Goal: Information Seeking & Learning: Learn about a topic

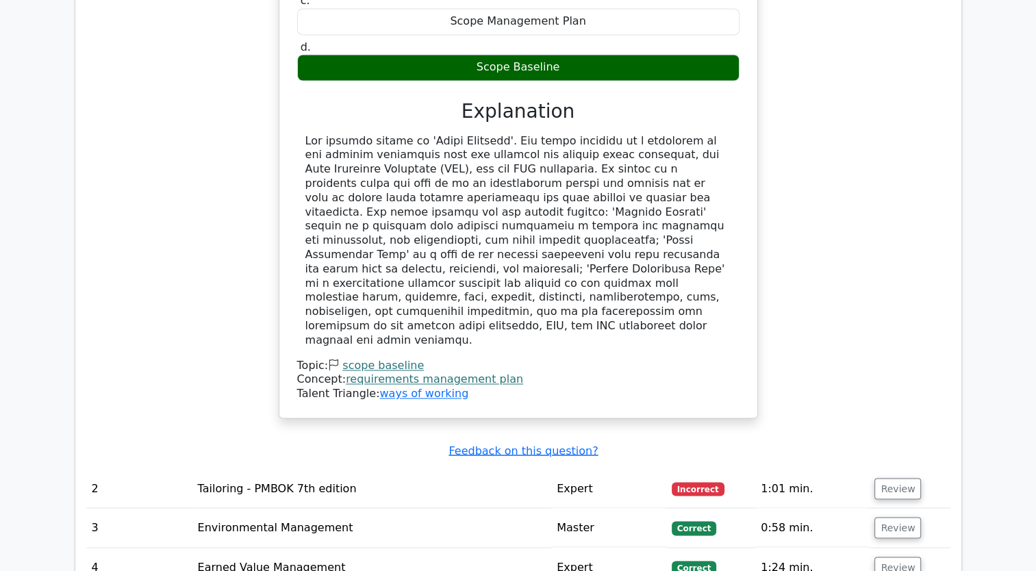
scroll to position [2293, 0]
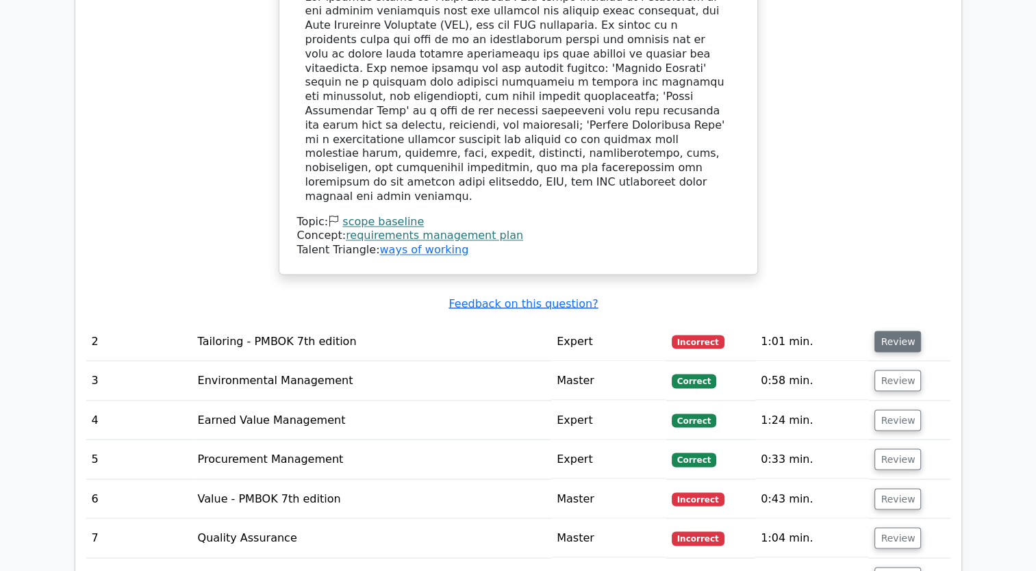
click at [907, 331] on button "Review" at bounding box center [897, 341] width 47 height 21
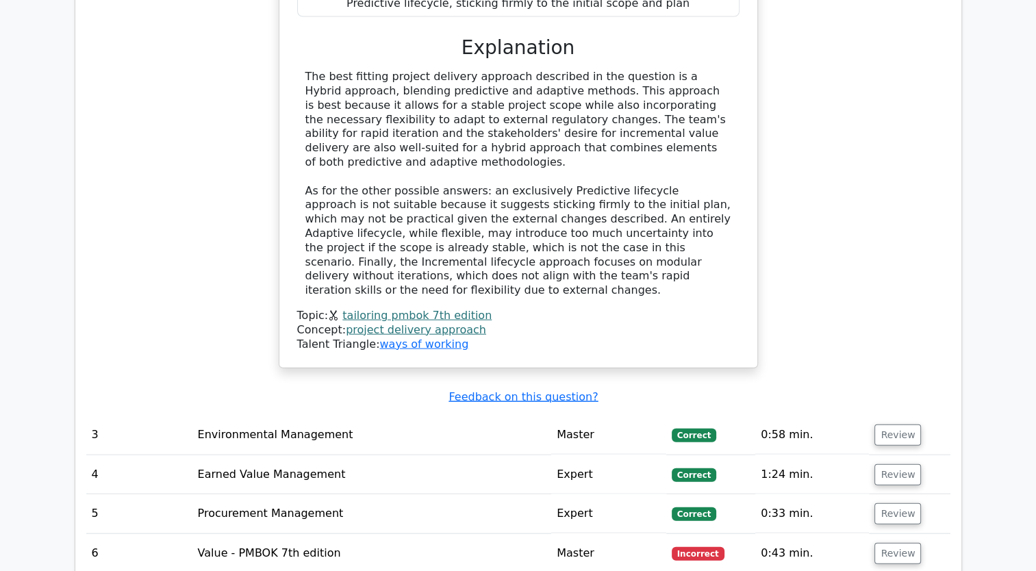
scroll to position [3046, 0]
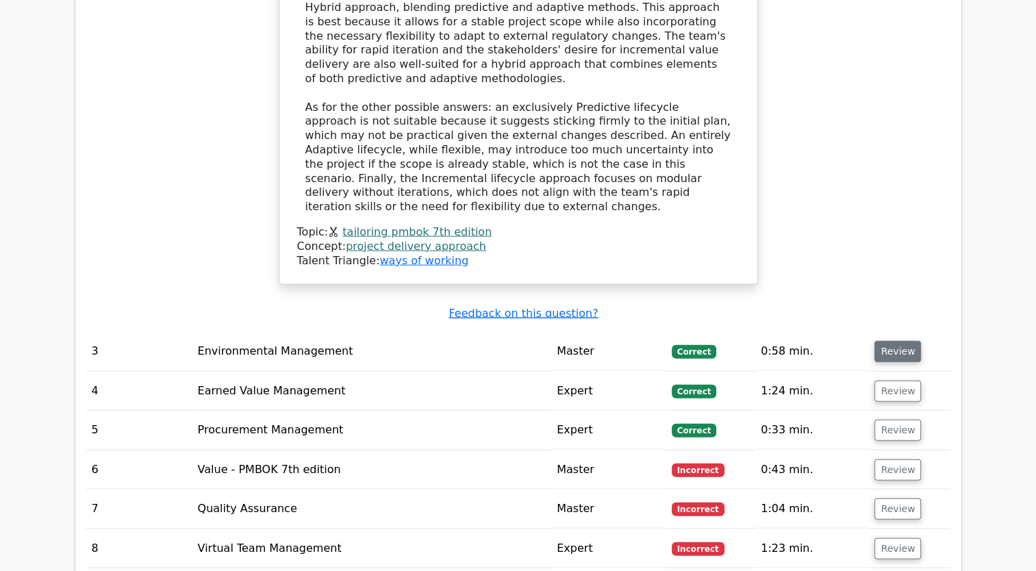
click at [902, 341] on button "Review" at bounding box center [897, 351] width 47 height 21
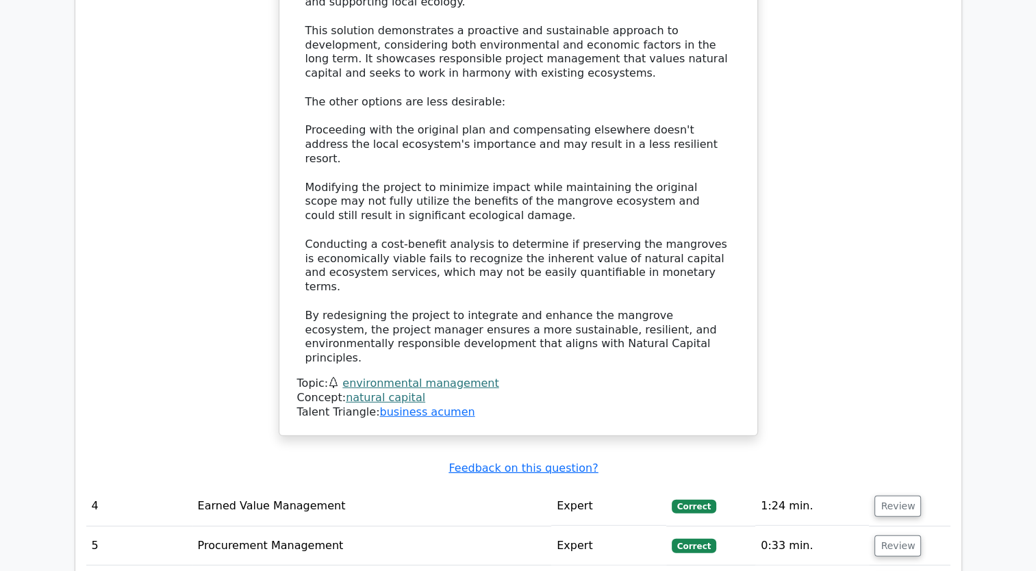
scroll to position [4005, 0]
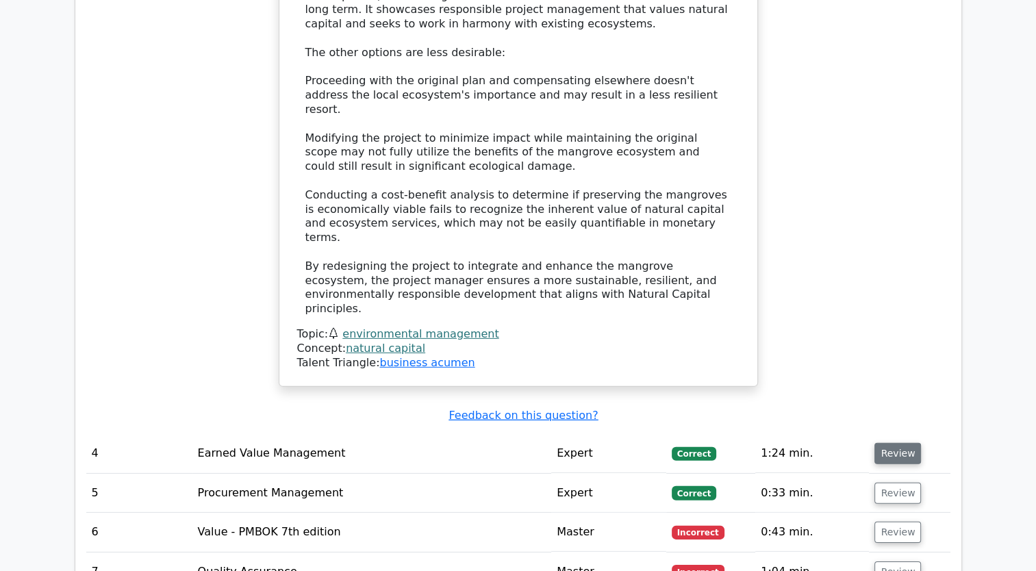
click at [889, 443] on button "Review" at bounding box center [897, 453] width 47 height 21
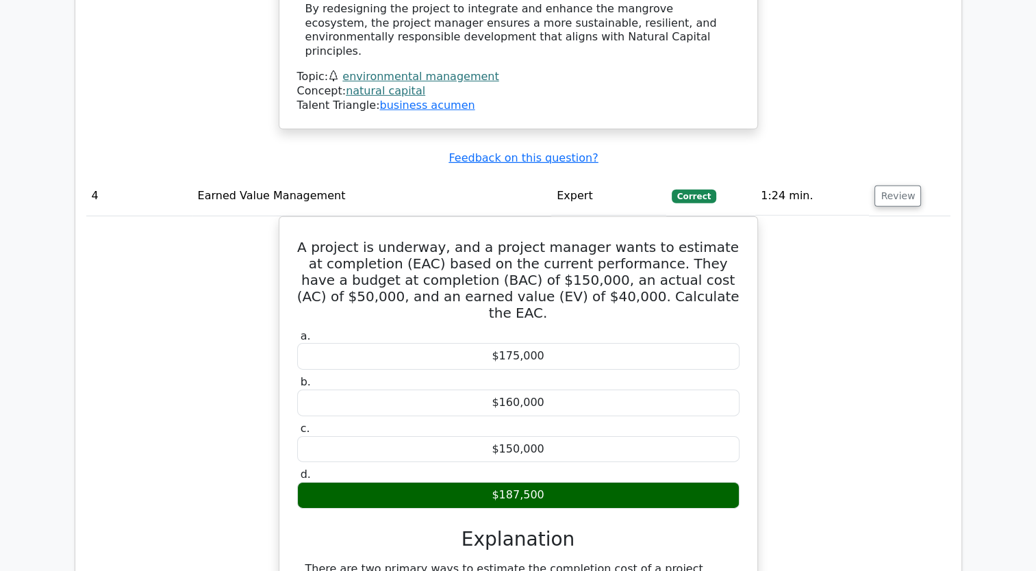
scroll to position [4279, 0]
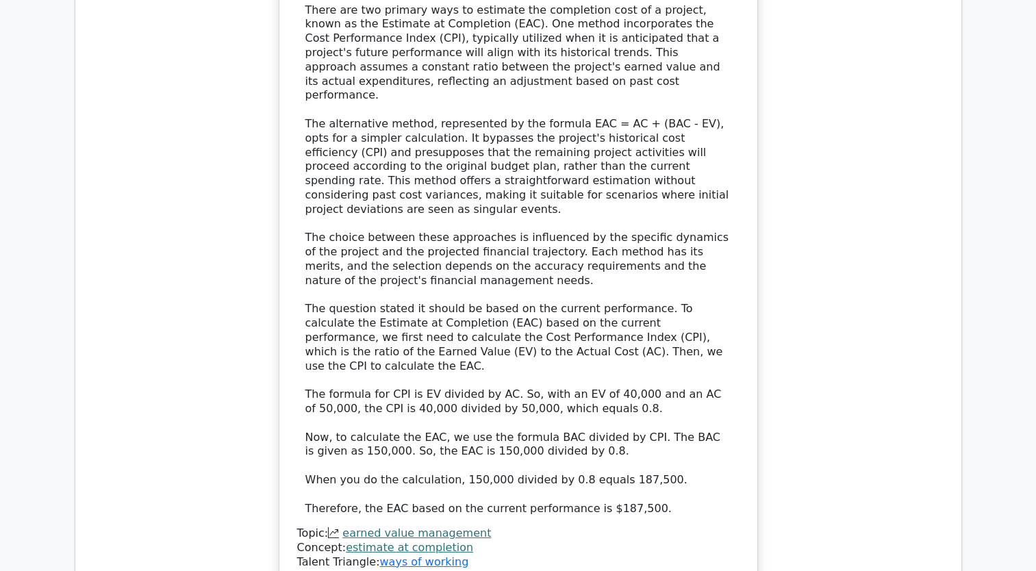
scroll to position [4826, 0]
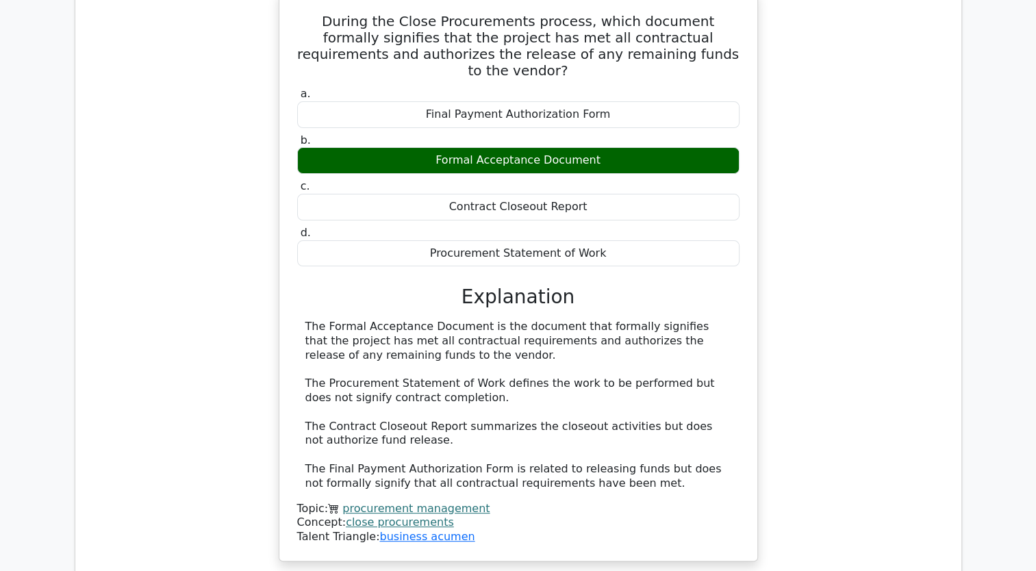
scroll to position [5511, 0]
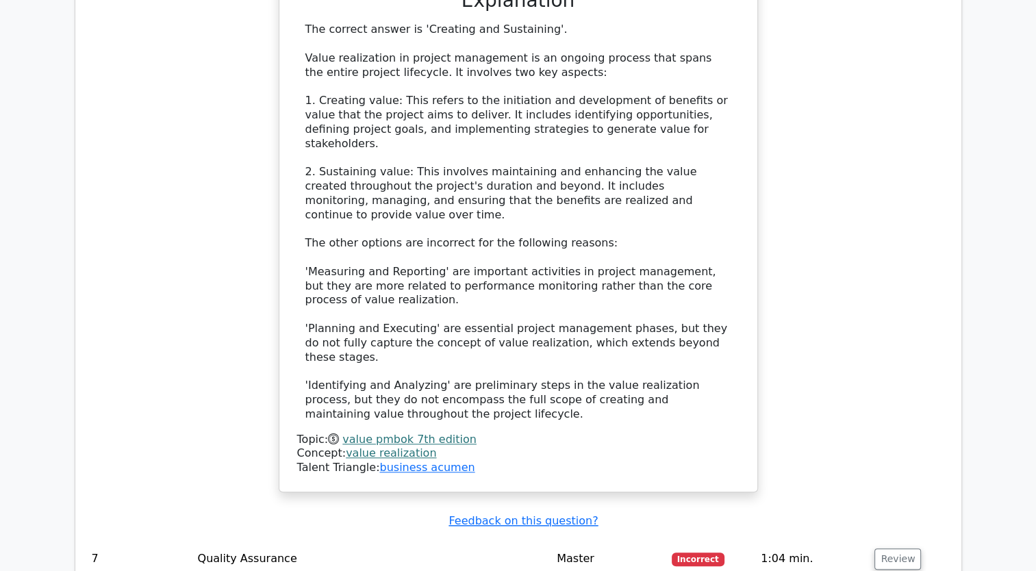
scroll to position [6470, 0]
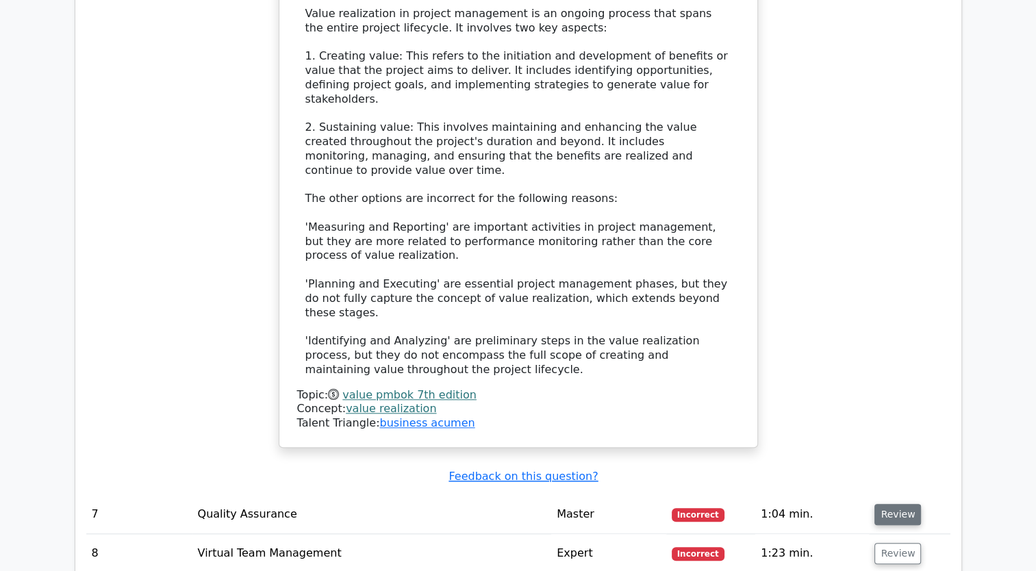
click at [884, 504] on button "Review" at bounding box center [897, 514] width 47 height 21
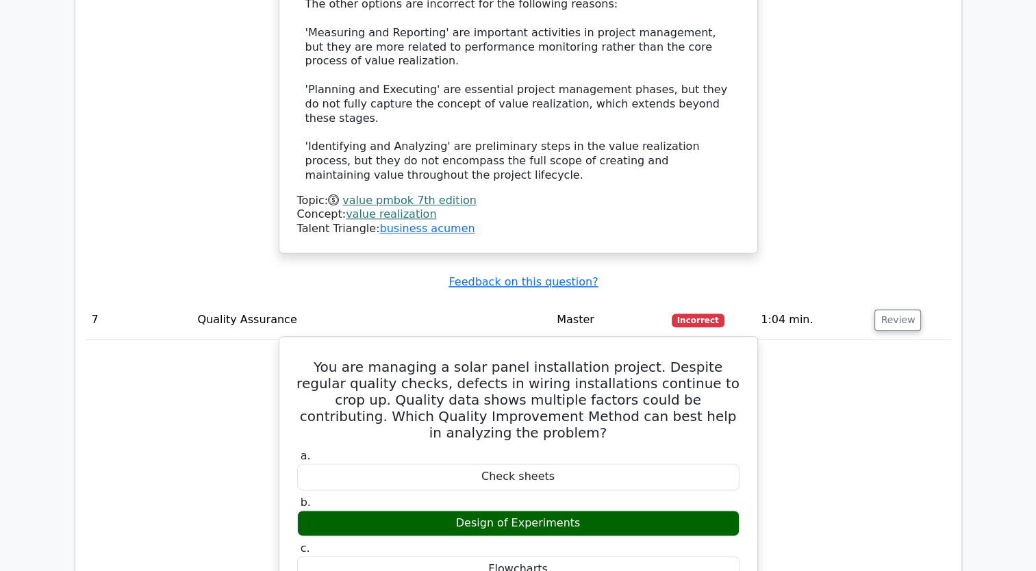
scroll to position [6675, 0]
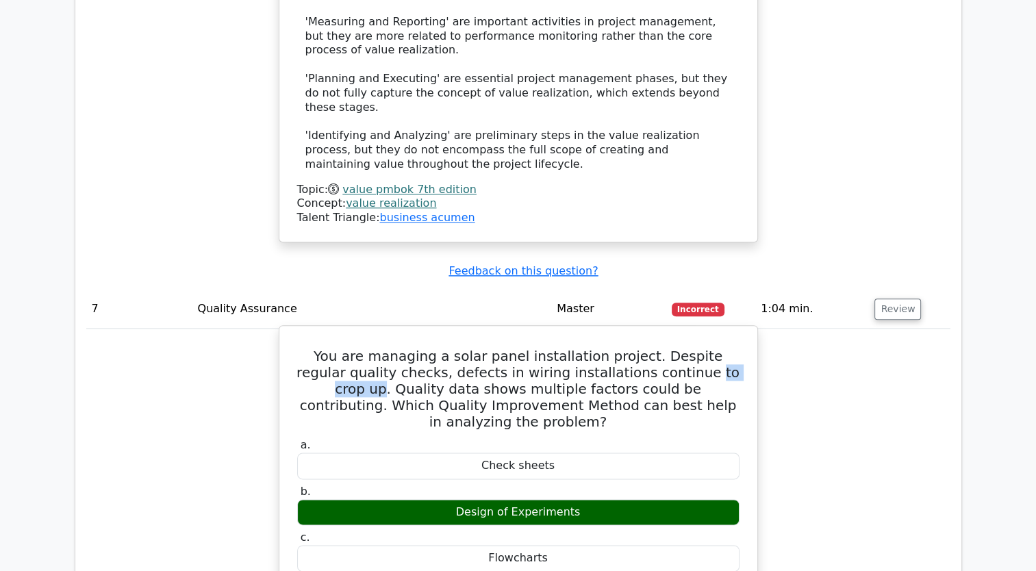
drag, startPoint x: 653, startPoint y: 115, endPoint x: 716, endPoint y: 109, distance: 64.0
click at [716, 348] on h5 "You are managing a solar panel installation project. Despite regular quality ch…" at bounding box center [518, 389] width 445 height 82
copy h5 "to crop up"
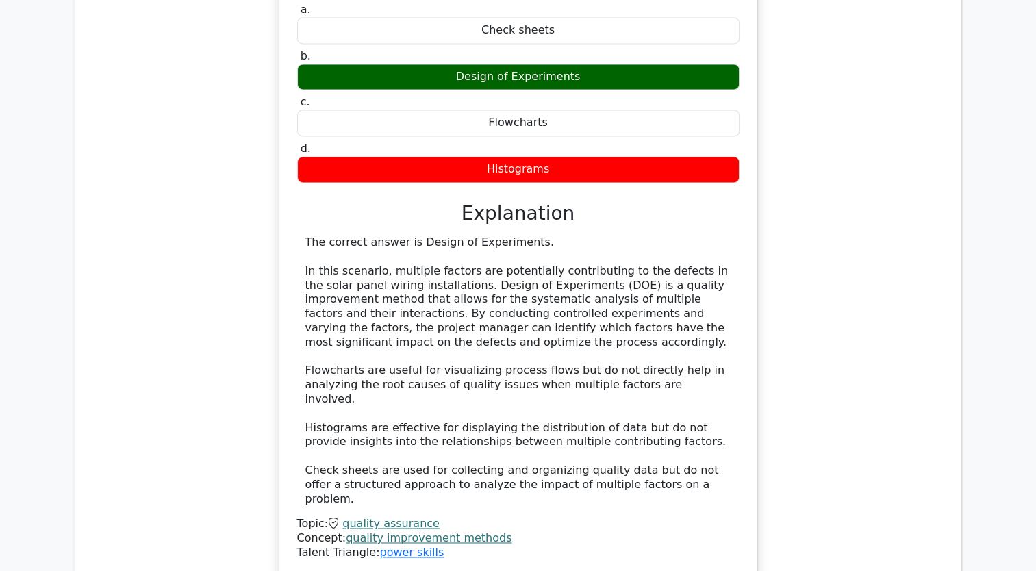
scroll to position [7155, 0]
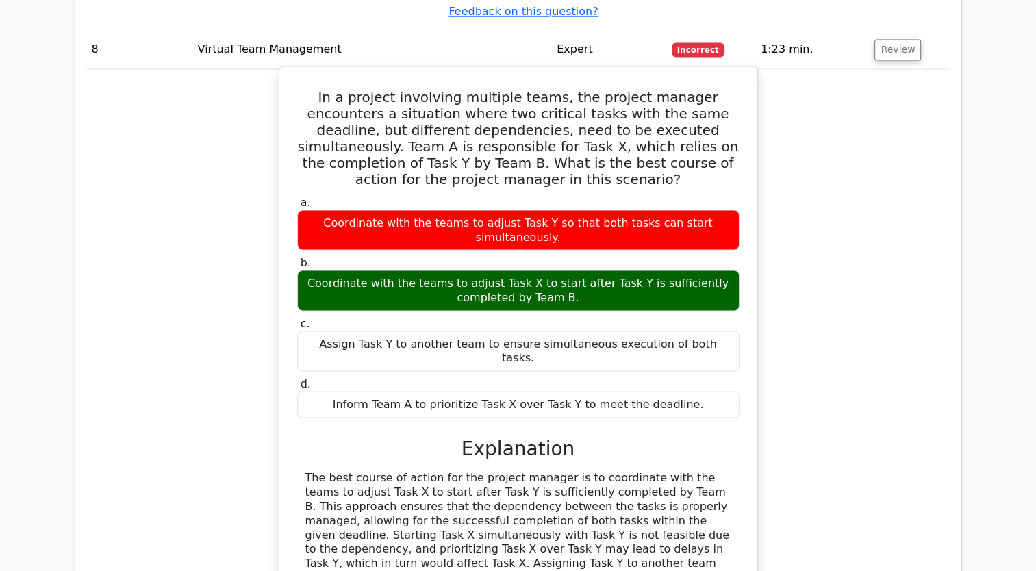
scroll to position [7771, 0]
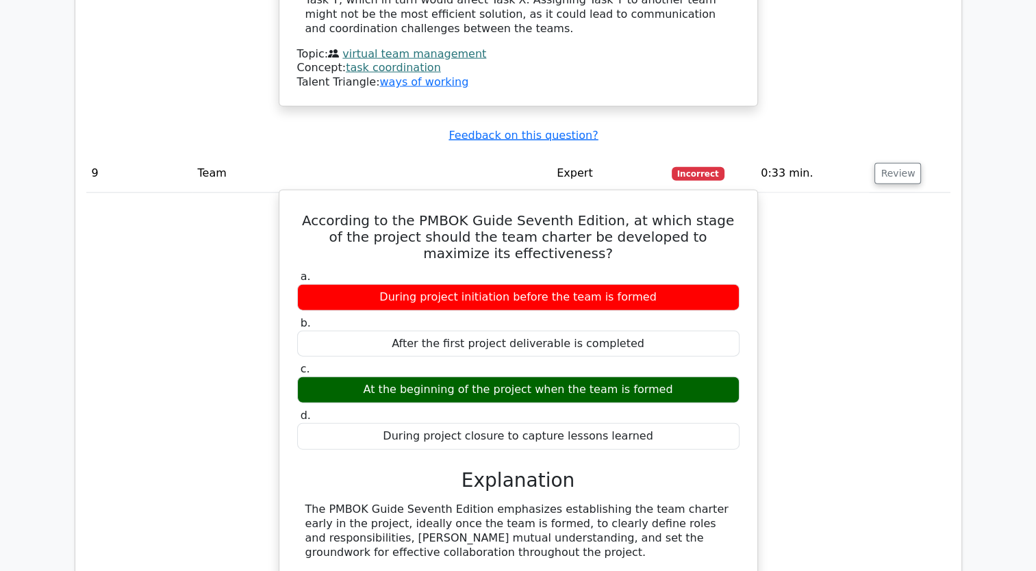
scroll to position [8319, 0]
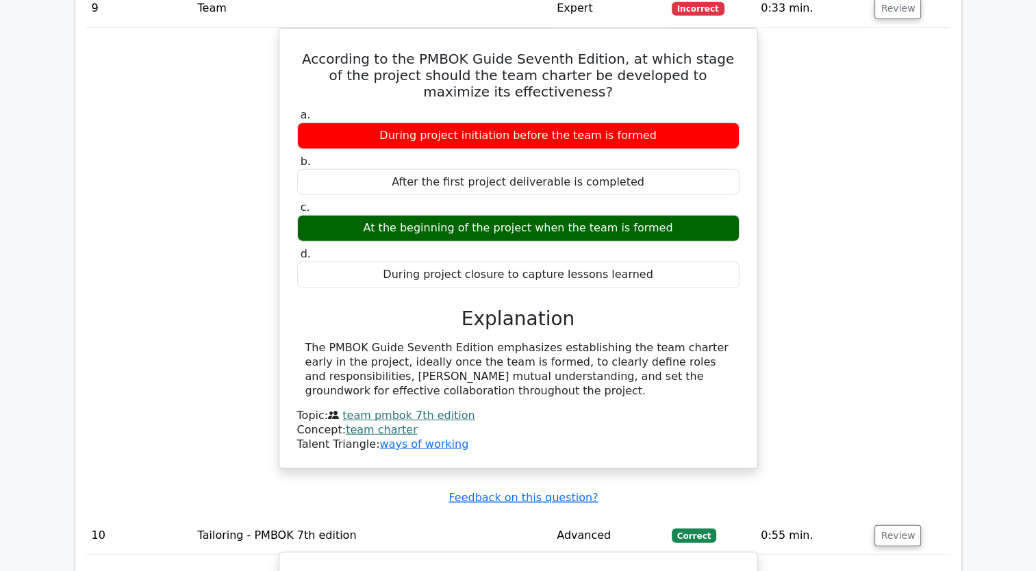
scroll to position [8524, 0]
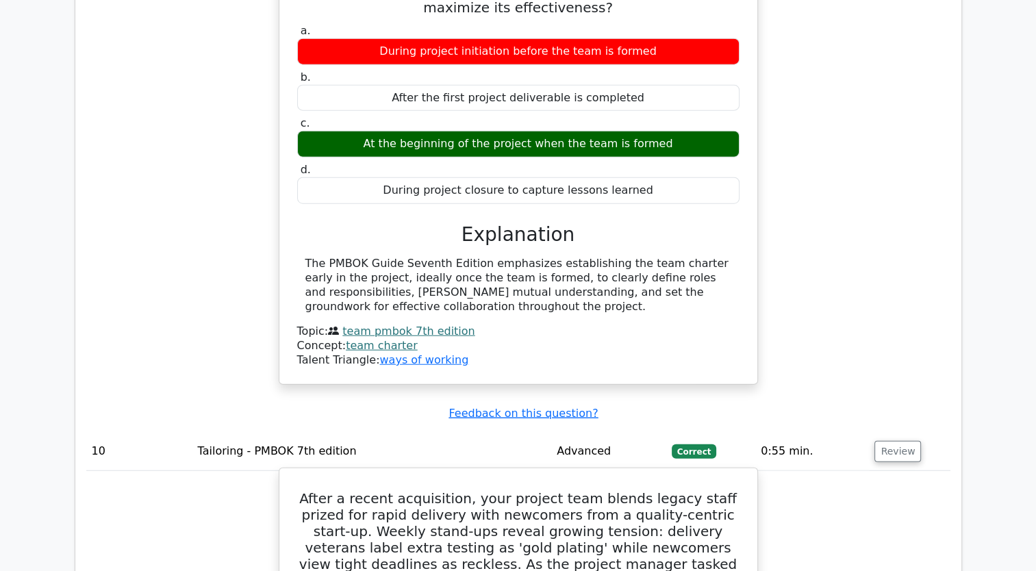
drag, startPoint x: 330, startPoint y: 165, endPoint x: 622, endPoint y: 466, distance: 419.3
copy div "Lorem i dolors ametconsect, adip elitsed doei tempor incidi utlab etdolo mag al…"
